Goal: Task Accomplishment & Management: Manage account settings

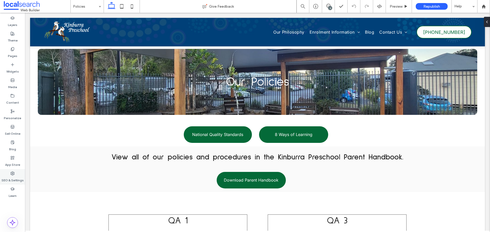
click at [16, 177] on label "SEO & Settings" at bounding box center [13, 179] width 22 height 7
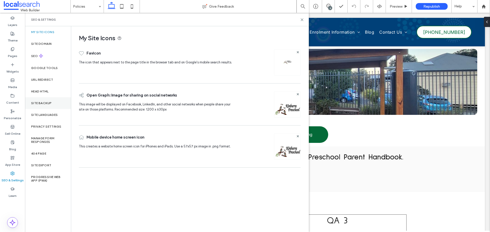
click at [48, 100] on div "Site Backup" at bounding box center [48, 103] width 46 height 12
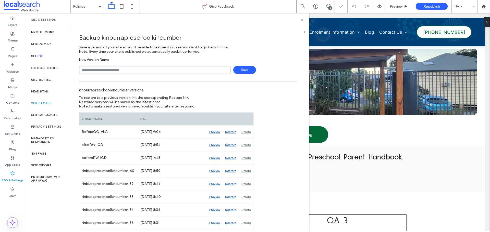
click at [121, 69] on input "text" at bounding box center [155, 70] width 152 height 8
type input "**********"
click at [239, 70] on span "Save" at bounding box center [244, 70] width 23 height 8
click at [302, 20] on use at bounding box center [302, 20] width 2 height 2
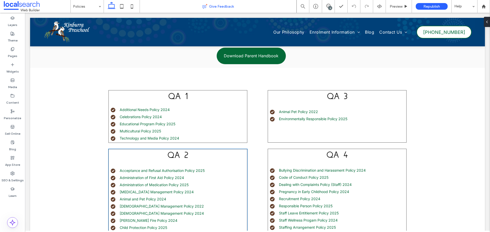
scroll to position [102, 0]
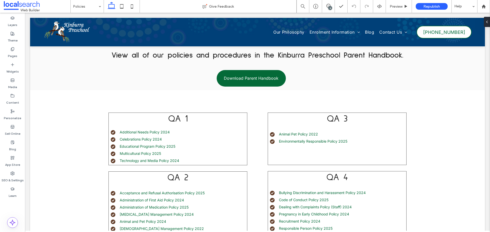
click at [31, 7] on span at bounding box center [37, 6] width 67 height 10
